Goal: Obtain resource: Obtain resource

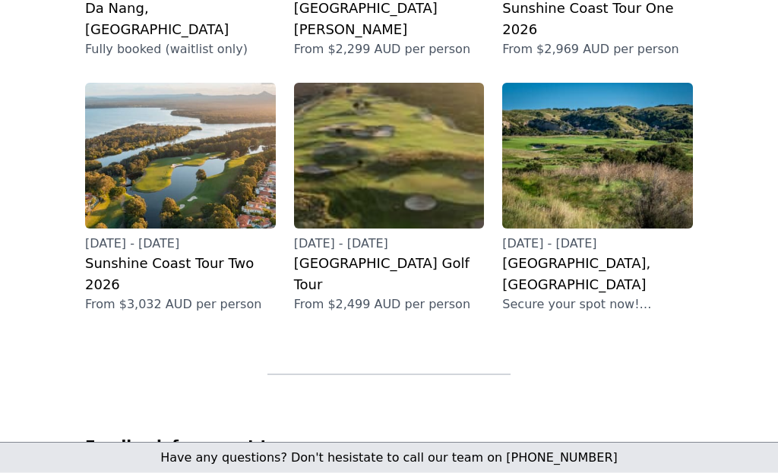
scroll to position [698, 0]
click at [572, 253] on h2 "[GEOGRAPHIC_DATA], [GEOGRAPHIC_DATA]" at bounding box center [597, 274] width 191 height 43
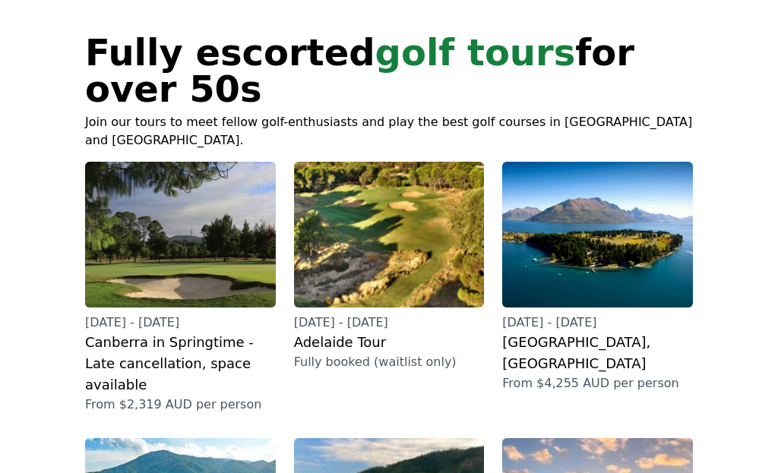
scroll to position [85, 0]
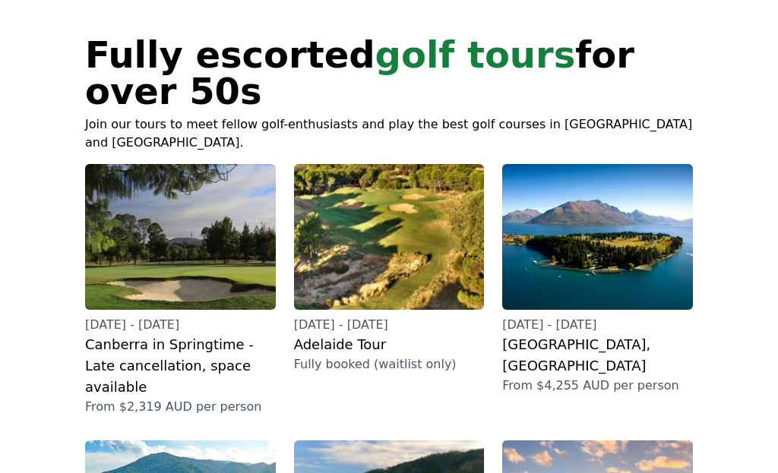
click at [396, 349] on h2 "Adelaide Tour" at bounding box center [389, 344] width 191 height 21
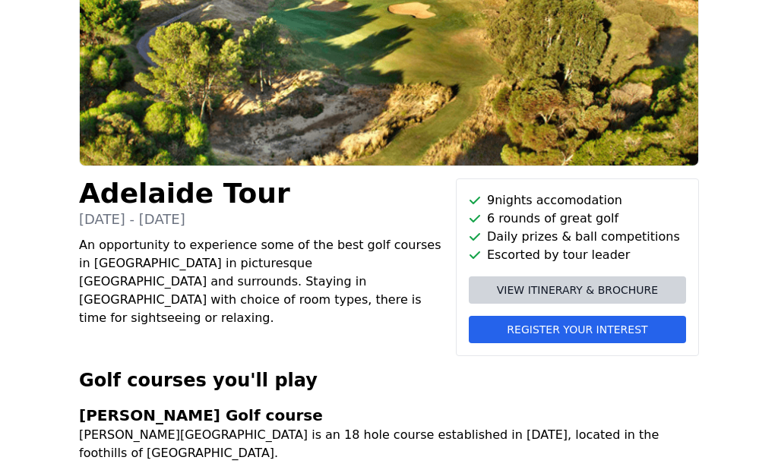
scroll to position [168, 0]
click at [592, 295] on span "View itinerary & brochure" at bounding box center [577, 290] width 161 height 15
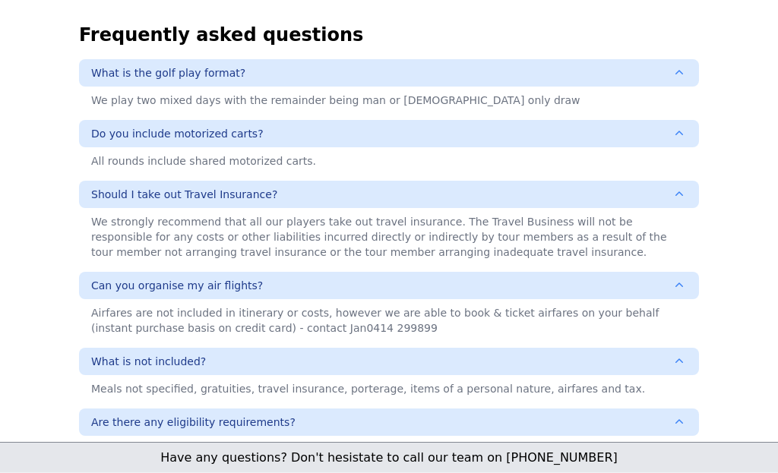
scroll to position [912, 0]
click at [683, 65] on icon "button" at bounding box center [678, 72] width 15 height 15
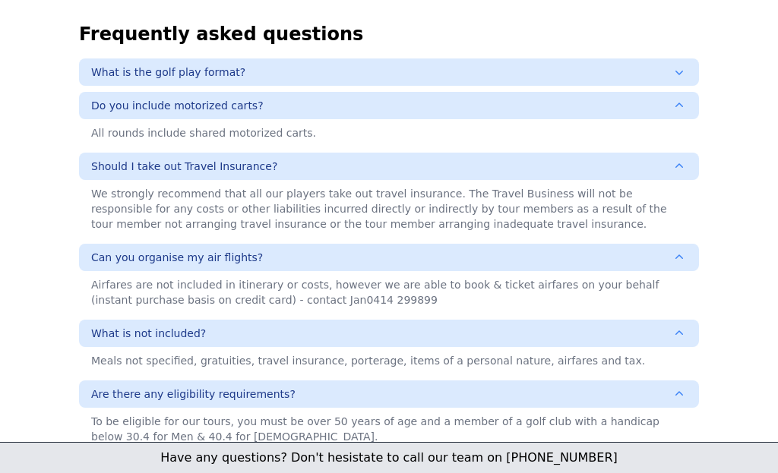
click at [691, 58] on button "What is the golf play format?" at bounding box center [389, 71] width 620 height 27
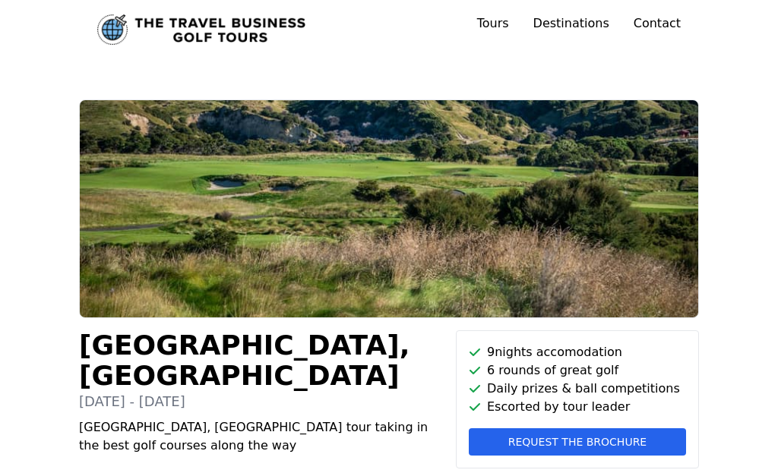
scroll to position [16, 0]
click at [592, 451] on button "Request the brochure" at bounding box center [577, 441] width 217 height 27
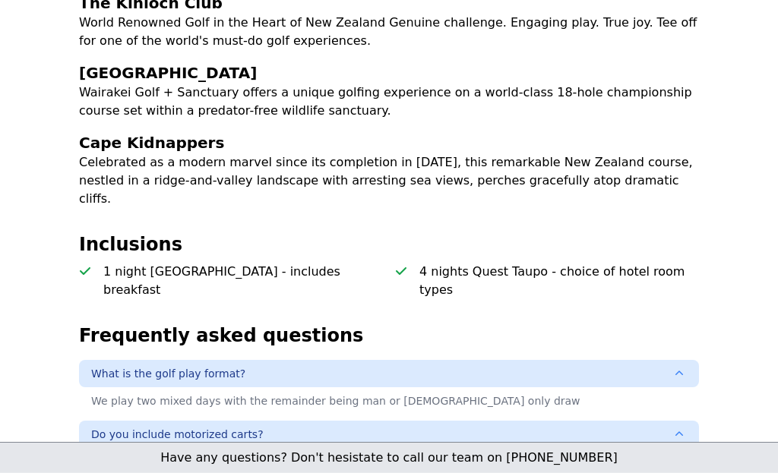
scroll to position [586, 0]
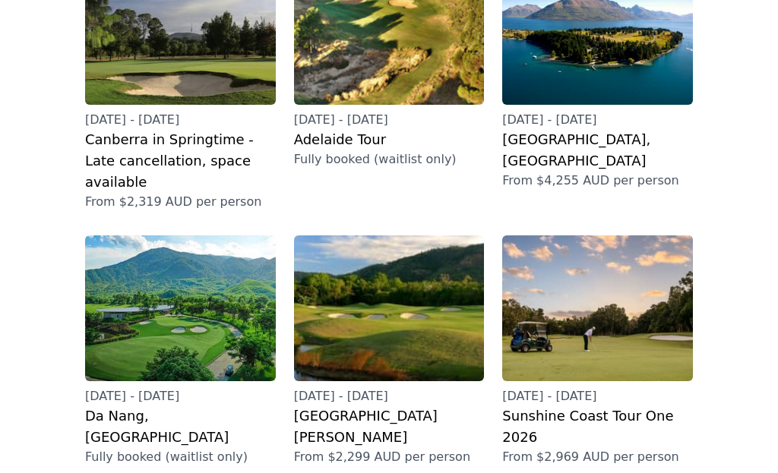
scroll to position [291, 0]
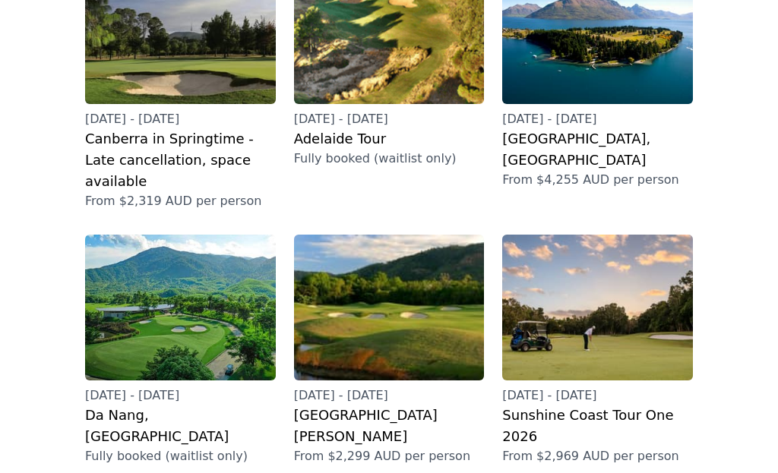
click at [606, 146] on h2 "[GEOGRAPHIC_DATA], [GEOGRAPHIC_DATA]" at bounding box center [597, 149] width 191 height 43
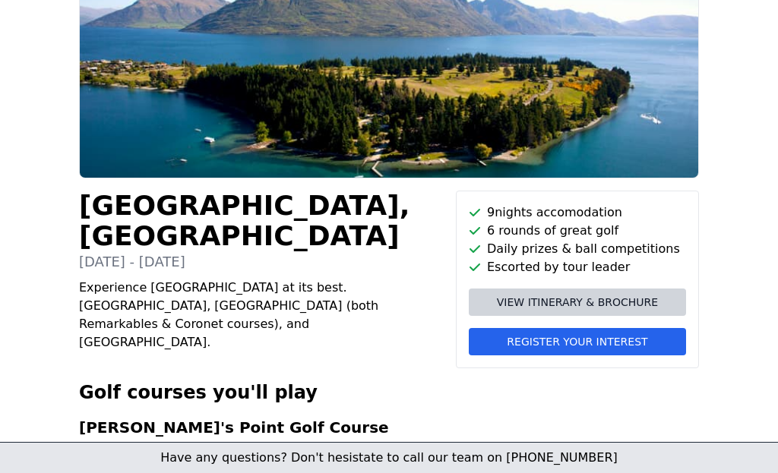
scroll to position [155, 0]
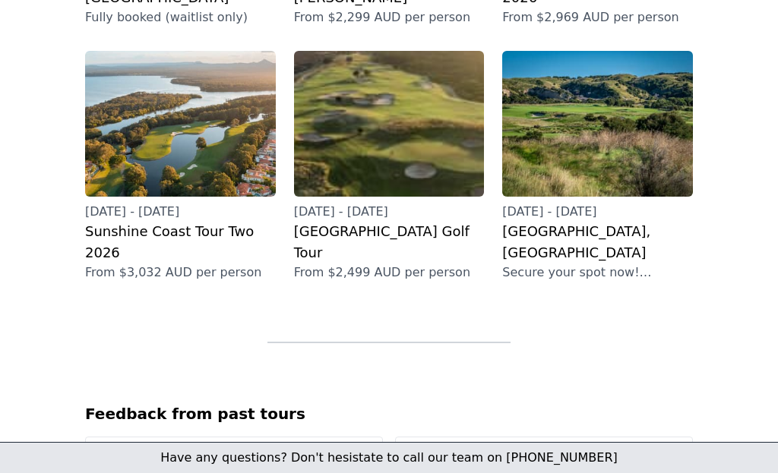
scroll to position [728, 0]
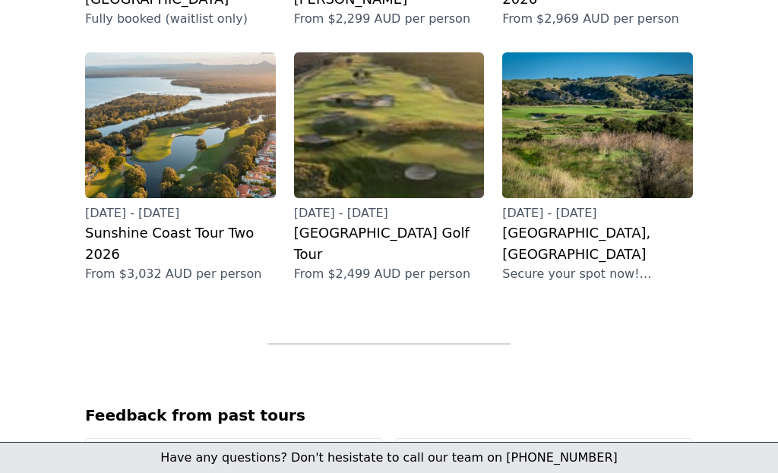
click at [608, 265] on p "Secure your spot now! Brochure coming soon" at bounding box center [597, 274] width 191 height 18
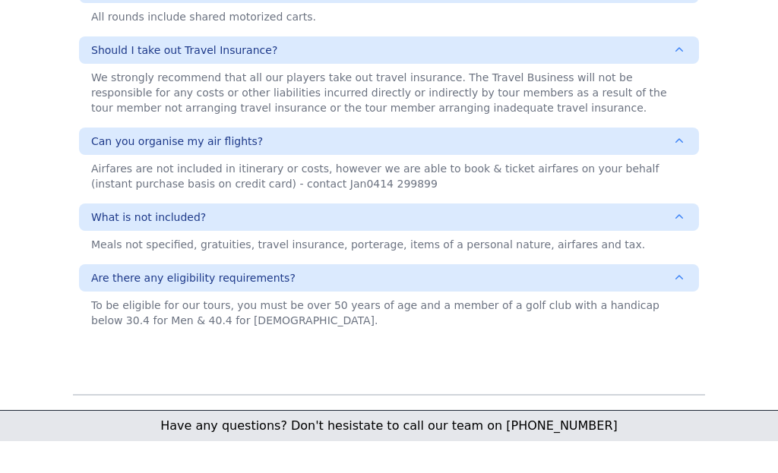
scroll to position [1122, 0]
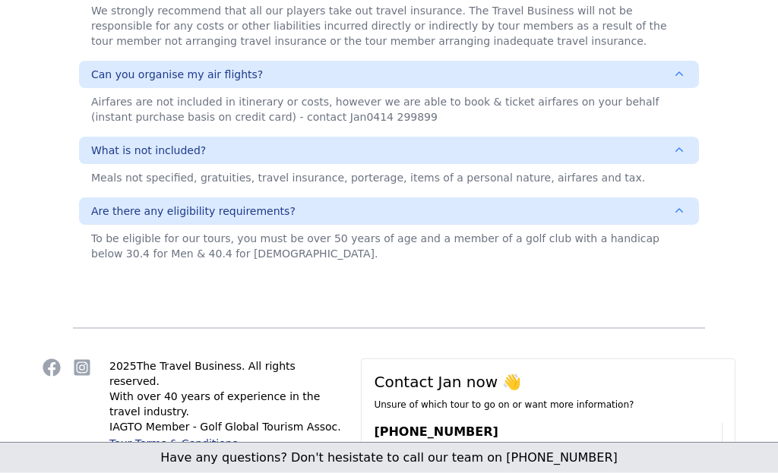
click at [757, 308] on div at bounding box center [388, 328] width 753 height 61
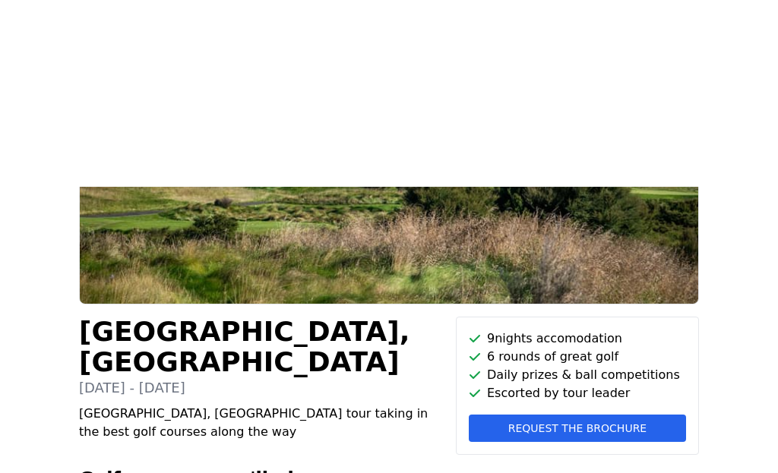
scroll to position [0, 0]
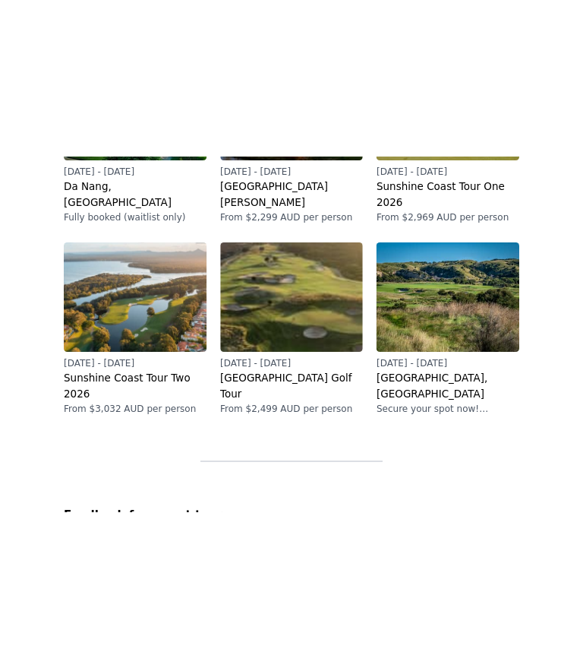
scroll to position [785, 0]
